Goal: Task Accomplishment & Management: Use online tool/utility

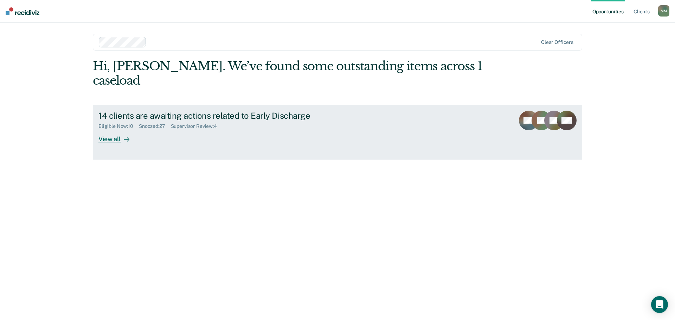
click at [115, 129] on div "View all" at bounding box center [117, 136] width 39 height 14
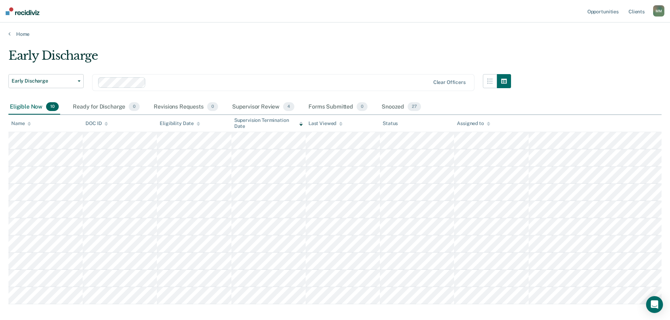
scroll to position [35, 0]
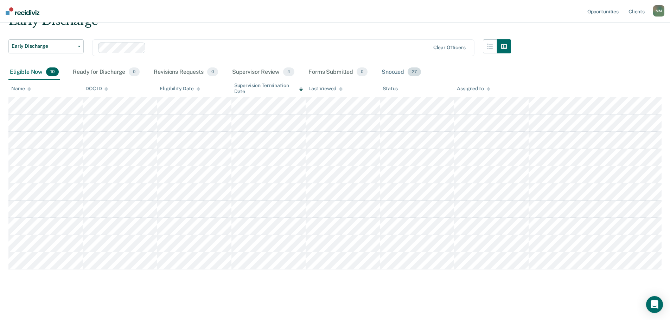
click at [391, 69] on div "Snoozed 27" at bounding box center [401, 72] width 42 height 15
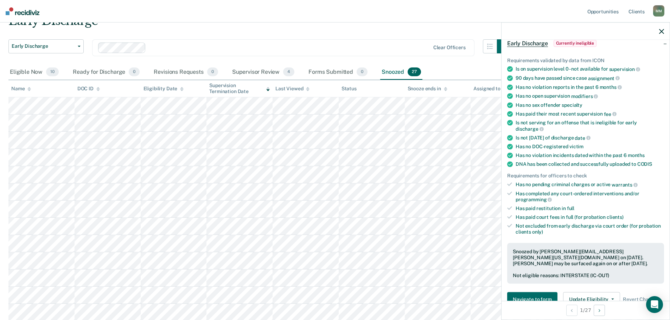
scroll to position [0, 0]
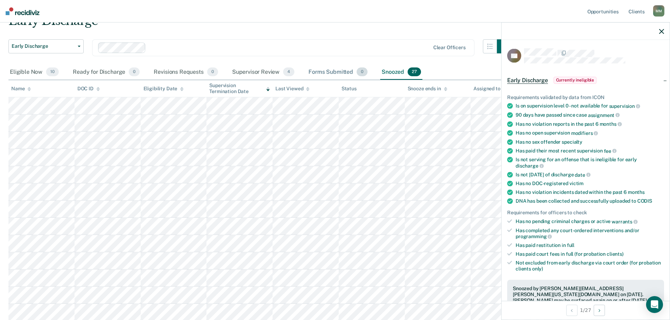
click at [328, 70] on div "Forms Submitted 0" at bounding box center [338, 72] width 62 height 15
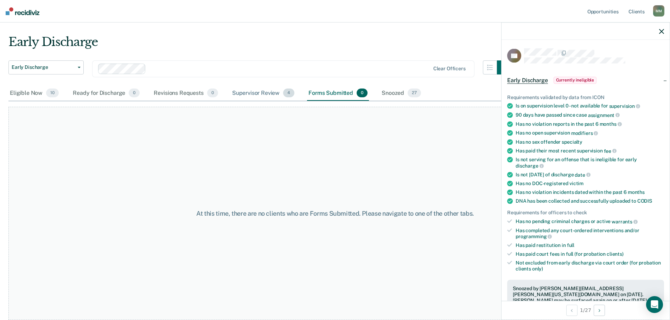
click at [262, 89] on div "Supervisor Review 4" at bounding box center [263, 93] width 65 height 15
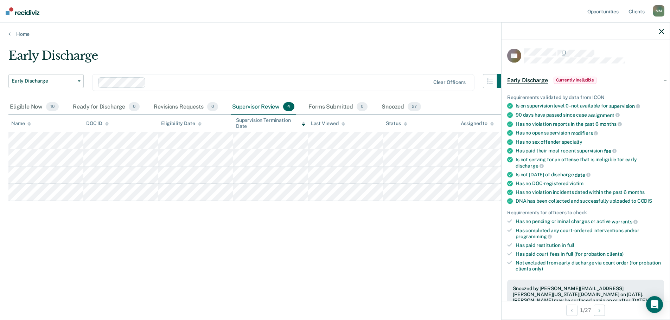
scroll to position [0, 0]
click at [666, 29] on icon "button" at bounding box center [666, 31] width 5 height 5
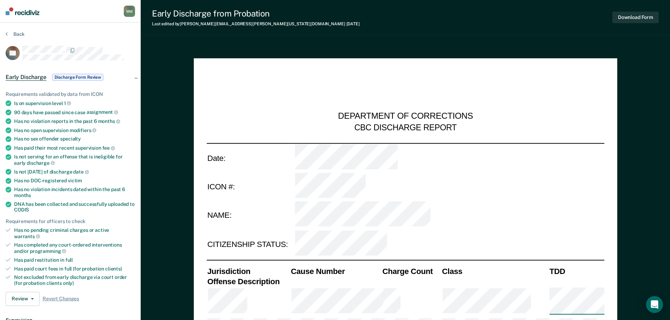
type textarea "x"
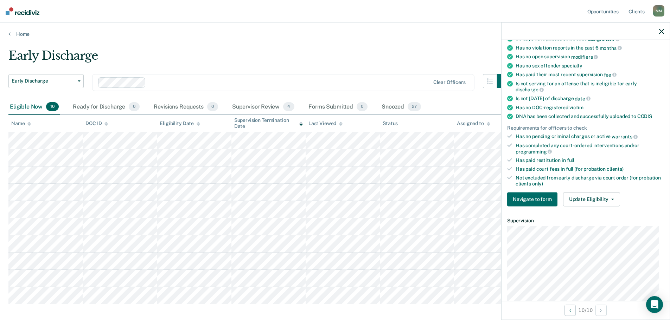
scroll to position [135, 0]
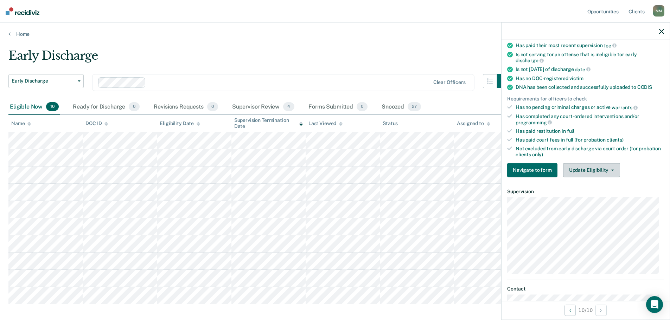
click at [609, 168] on button "Update Eligibility" at bounding box center [591, 170] width 57 height 14
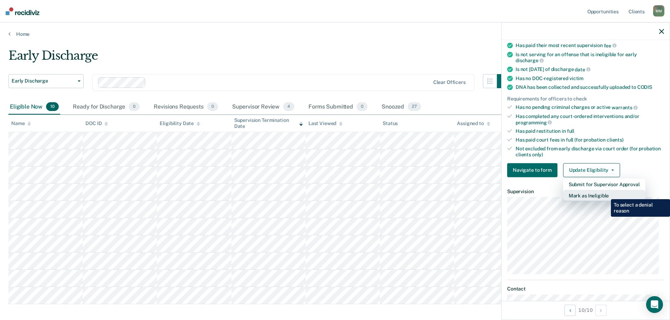
click at [605, 194] on button "Mark as Ineligible" at bounding box center [604, 195] width 82 height 11
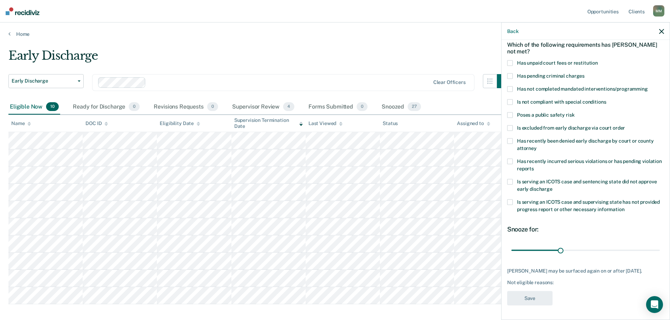
click at [509, 60] on span at bounding box center [510, 63] width 6 height 6
click at [534, 296] on button "Save" at bounding box center [529, 298] width 45 height 14
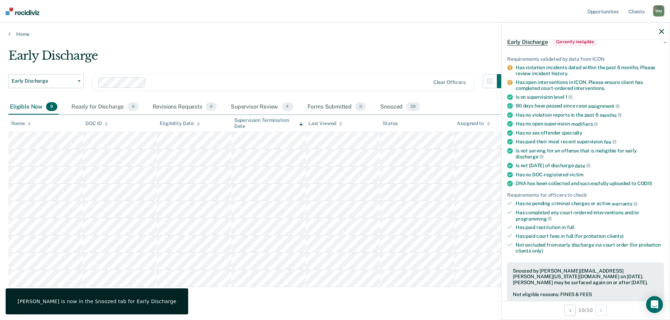
click at [425, 53] on div "Early Discharge" at bounding box center [259, 59] width 502 height 20
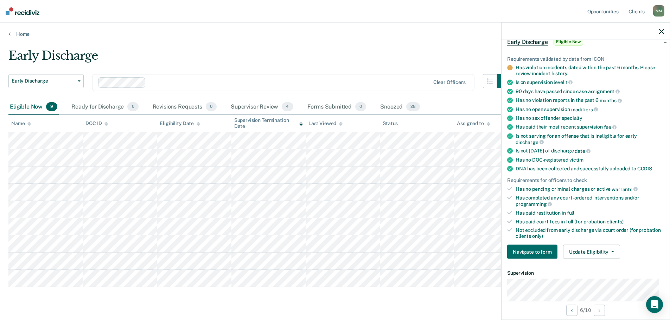
scroll to position [109, 0]
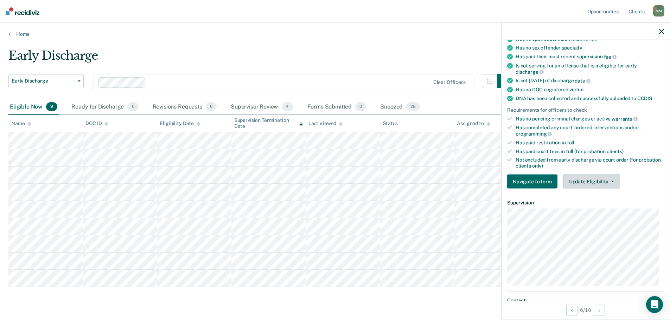
click at [588, 179] on button "Update Eligibility" at bounding box center [591, 182] width 57 height 14
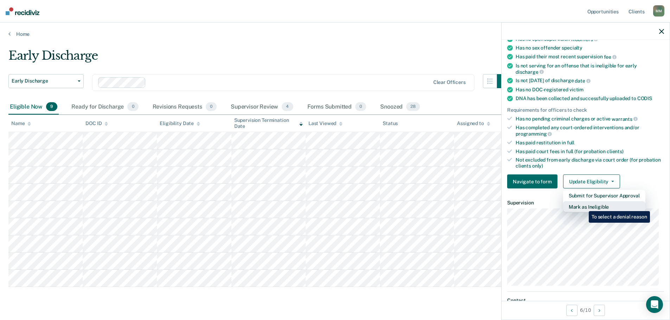
click at [583, 206] on button "Mark as Ineligible" at bounding box center [604, 206] width 82 height 11
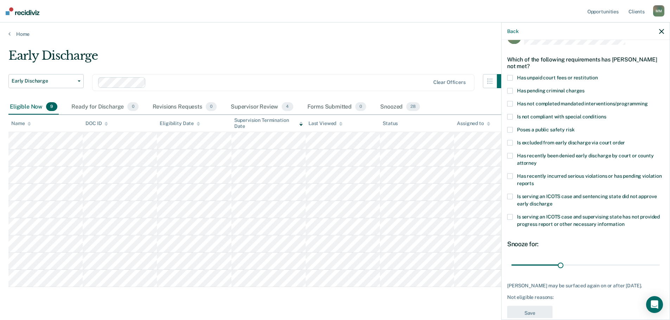
scroll to position [3, 0]
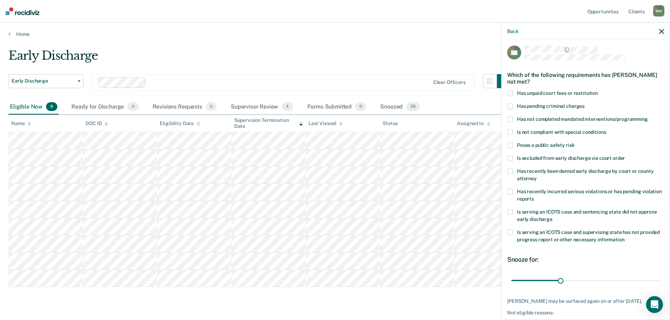
click at [513, 120] on label "Has not completed mandated interventions/programming" at bounding box center [585, 120] width 157 height 7
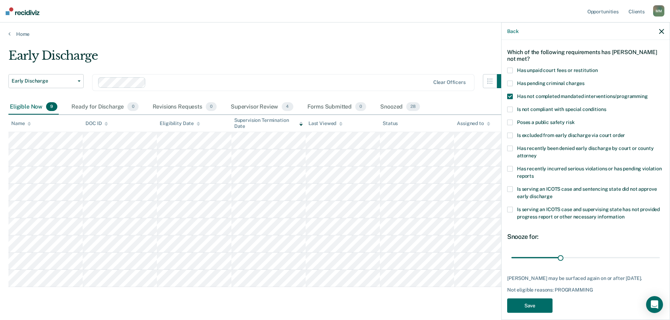
scroll to position [38, 0]
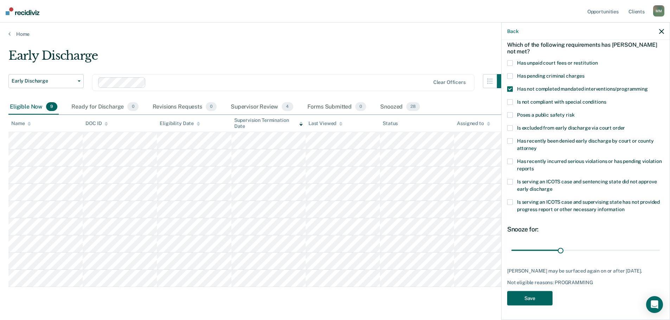
click at [541, 299] on button "Save" at bounding box center [529, 298] width 45 height 14
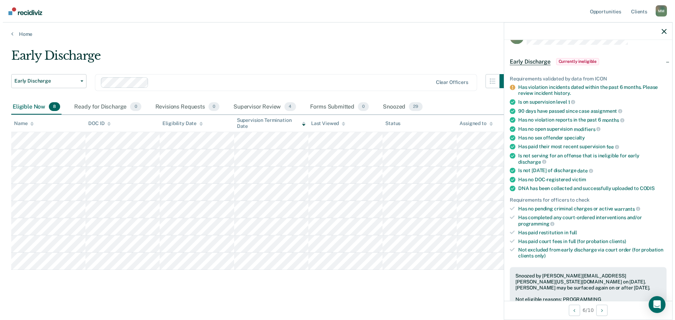
scroll to position [0, 0]
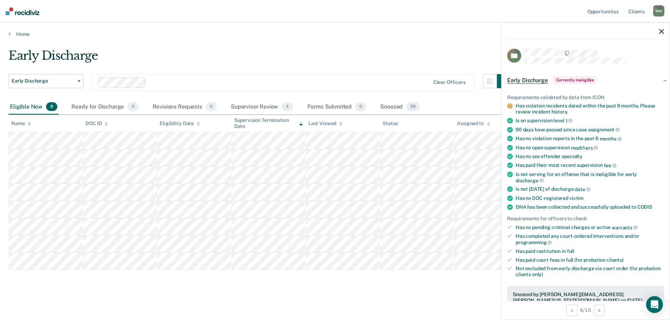
click at [661, 28] on button "button" at bounding box center [661, 31] width 5 height 6
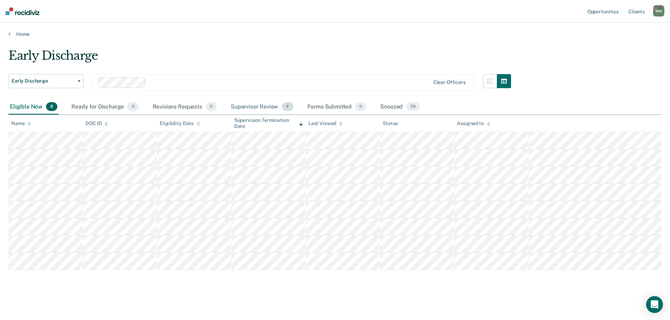
click at [245, 107] on div "Supervisor Review 4" at bounding box center [261, 106] width 65 height 15
